Goal: Find specific page/section: Find specific page/section

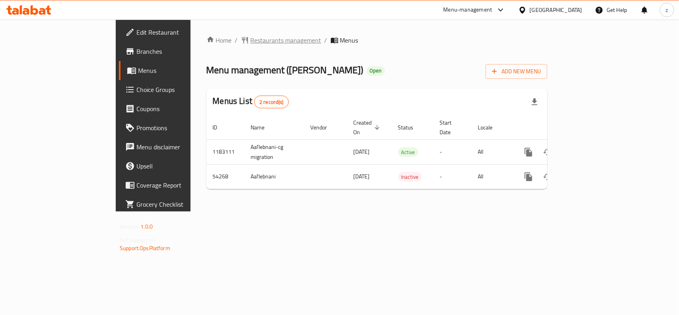
click at [251, 41] on span "Restaurants management" at bounding box center [286, 40] width 71 height 10
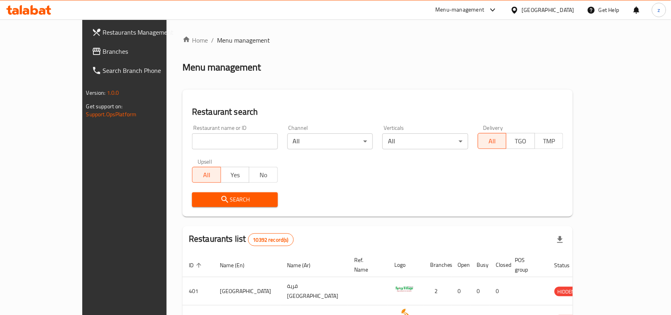
click at [103, 51] on span "Branches" at bounding box center [145, 52] width 85 height 10
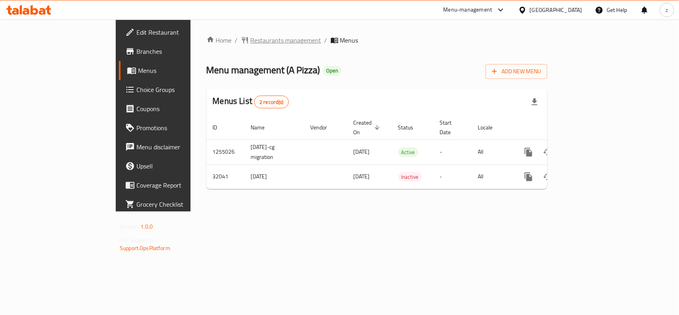
click at [251, 38] on span "Restaurants management" at bounding box center [286, 40] width 71 height 10
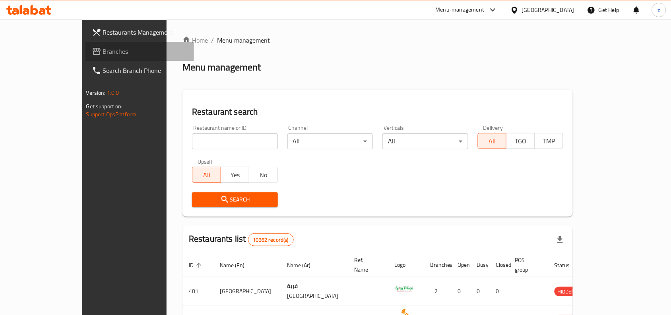
click at [103, 50] on span "Branches" at bounding box center [145, 52] width 85 height 10
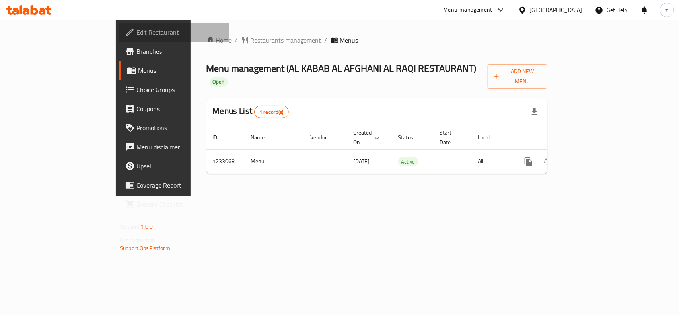
click at [136, 36] on span "Edit Restaurant" at bounding box center [179, 32] width 86 height 10
click at [136, 34] on span "Edit Restaurant" at bounding box center [179, 32] width 86 height 10
